Goal: Information Seeking & Learning: Learn about a topic

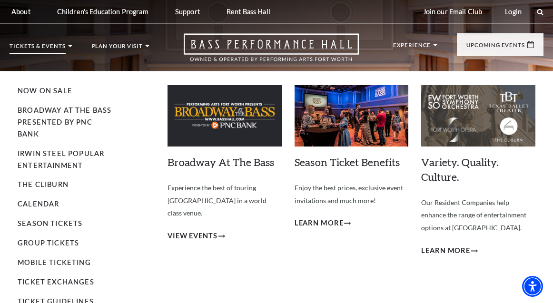
scroll to position [48, 0]
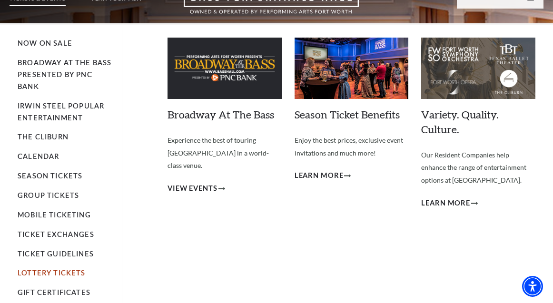
click at [70, 275] on link "Lottery Tickets" at bounding box center [52, 273] width 68 height 8
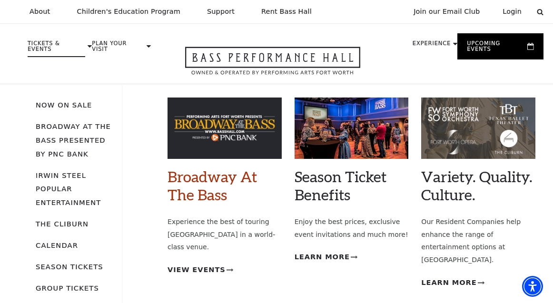
click at [195, 192] on link "Broadway At The Bass" at bounding box center [212, 186] width 89 height 36
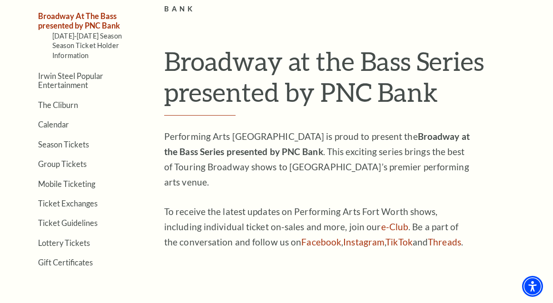
scroll to position [190, 0]
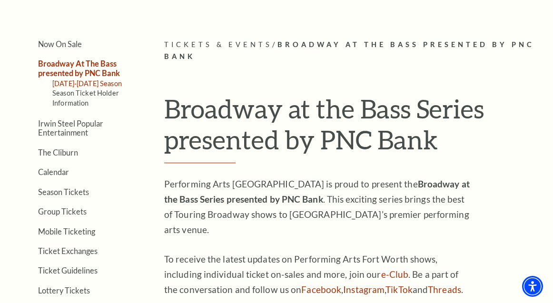
click at [99, 81] on link "2025-2026 Season" at bounding box center [86, 83] width 69 height 8
